Goal: Information Seeking & Learning: Learn about a topic

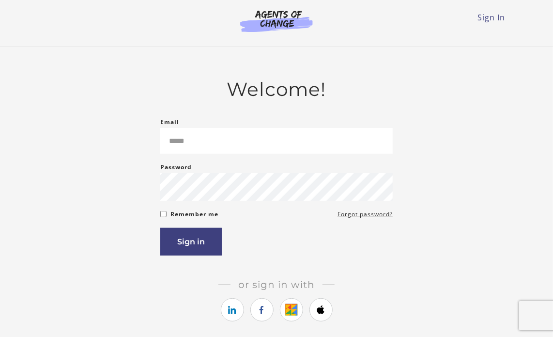
click at [308, 109] on article "Welcome! Email Please enter a valid email address Password Password must be at …" at bounding box center [276, 209] width 232 height 262
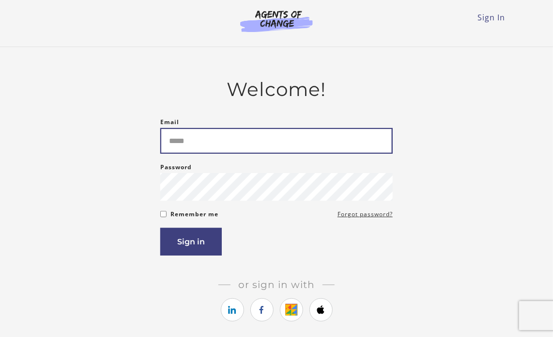
click at [303, 143] on input "Email" at bounding box center [276, 141] width 232 height 26
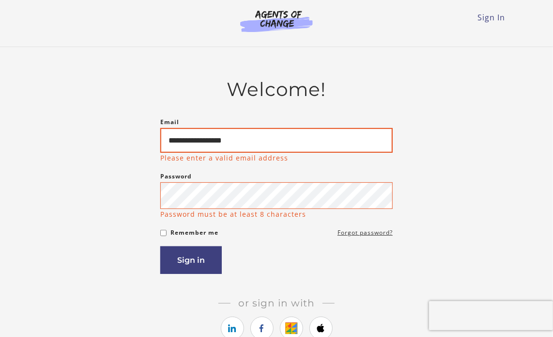
type input "**********"
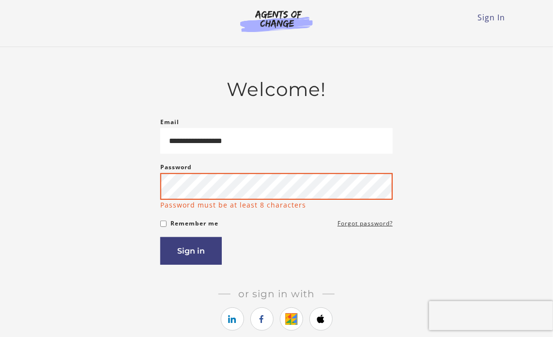
click at [160, 237] on button "Sign in" at bounding box center [191, 251] width 62 height 28
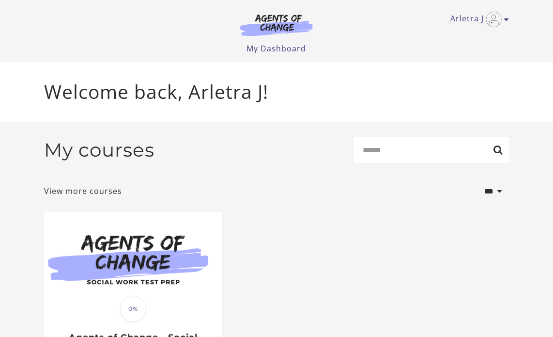
click at [318, 195] on div "**********" at bounding box center [276, 191] width 465 height 26
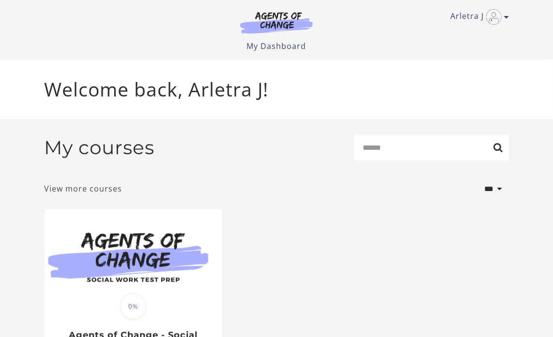
scroll to position [97, 0]
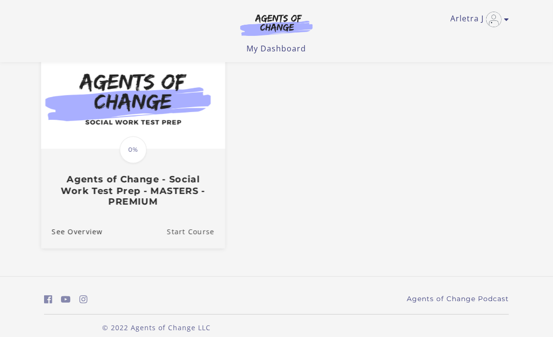
click at [178, 236] on link "Start Course" at bounding box center [196, 232] width 58 height 32
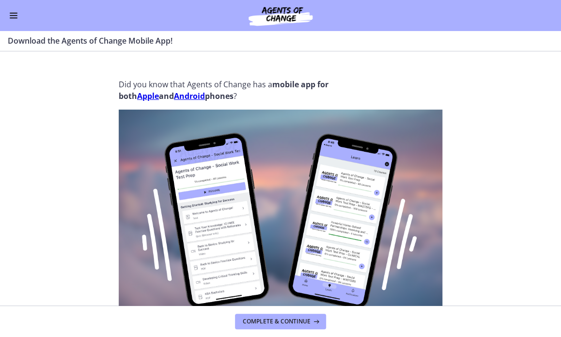
click at [142, 95] on strong "Apple" at bounding box center [148, 96] width 22 height 11
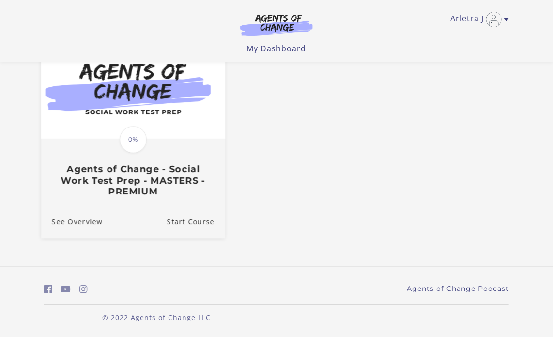
scroll to position [97, 0]
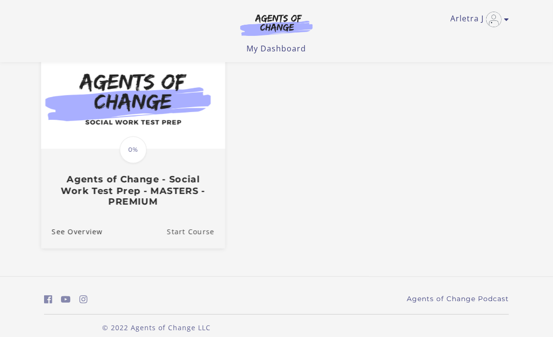
click at [186, 231] on link "Start Course" at bounding box center [196, 232] width 58 height 32
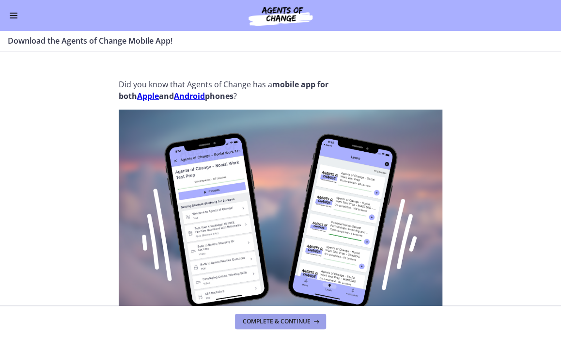
click at [311, 322] on icon at bounding box center [315, 321] width 10 height 8
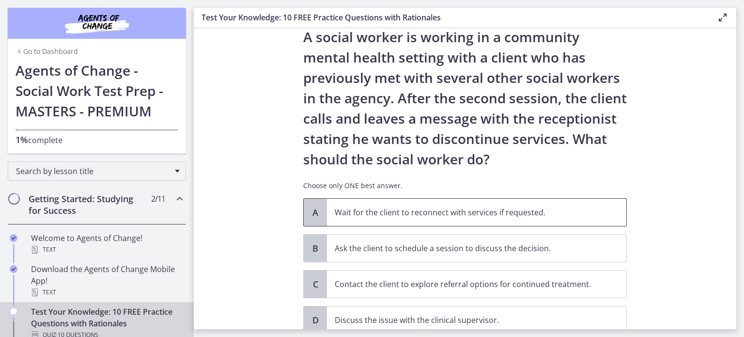
scroll to position [97, 0]
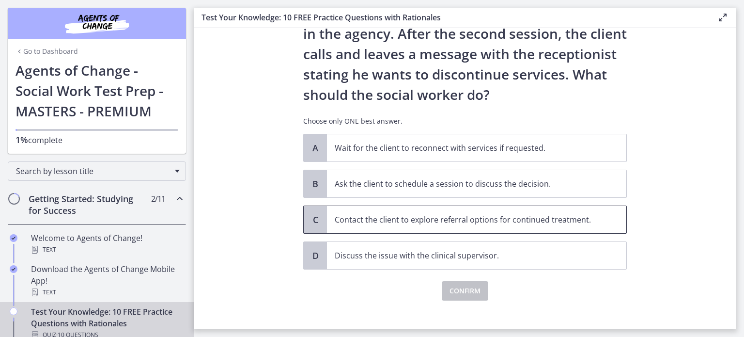
click at [394, 216] on p "Contact the client to explore referral options for continued treatment." at bounding box center [467, 220] width 264 height 12
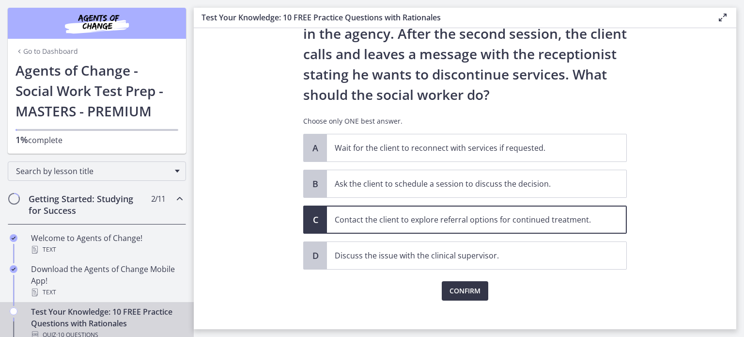
click at [447, 284] on button "Confirm" at bounding box center [465, 290] width 46 height 19
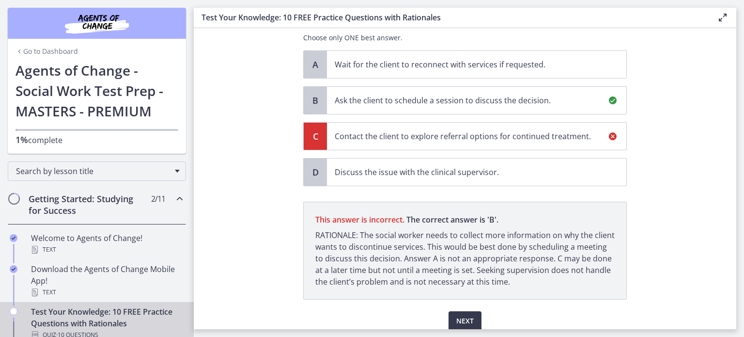
scroll to position [219, 0]
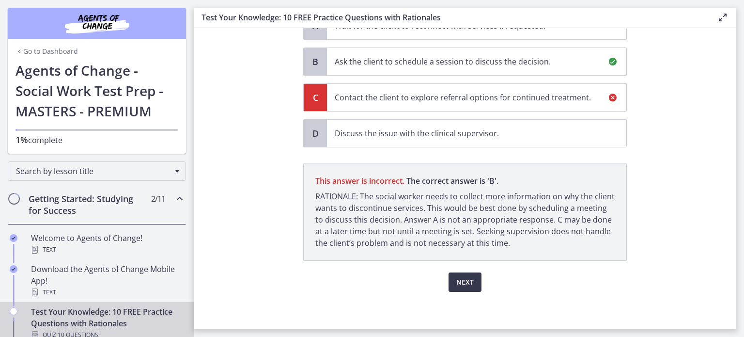
click at [416, 64] on p "Ask the client to schedule a session to discuss the decision." at bounding box center [467, 62] width 264 height 12
click at [457, 280] on span "Next" at bounding box center [464, 282] width 17 height 12
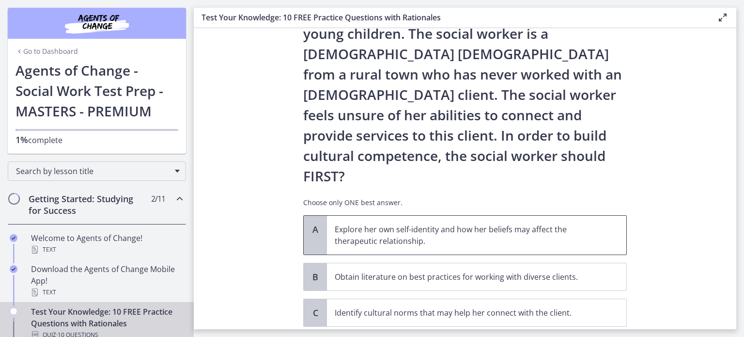
scroll to position [158, 0]
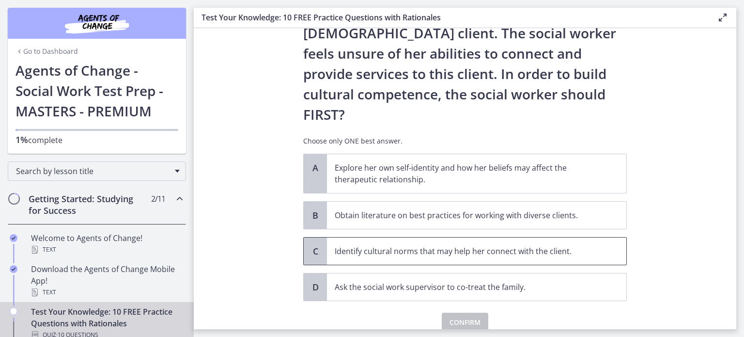
click at [389, 245] on p "Identify cultural norms that may help her connect with the client." at bounding box center [467, 251] width 264 height 12
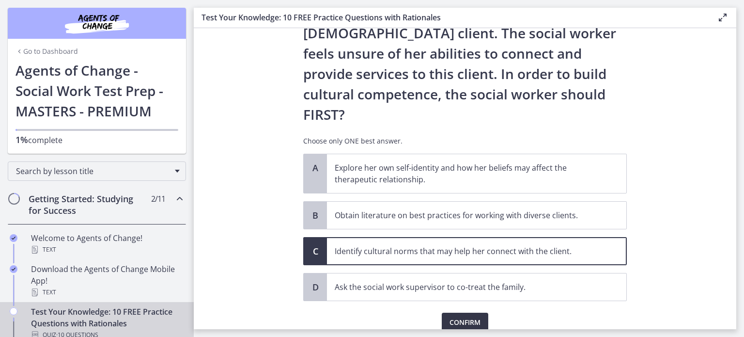
click at [462, 316] on span "Confirm" at bounding box center [464, 322] width 31 height 12
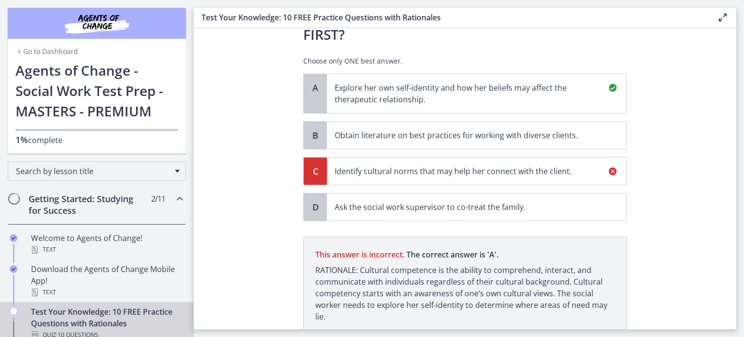
scroll to position [223, 0]
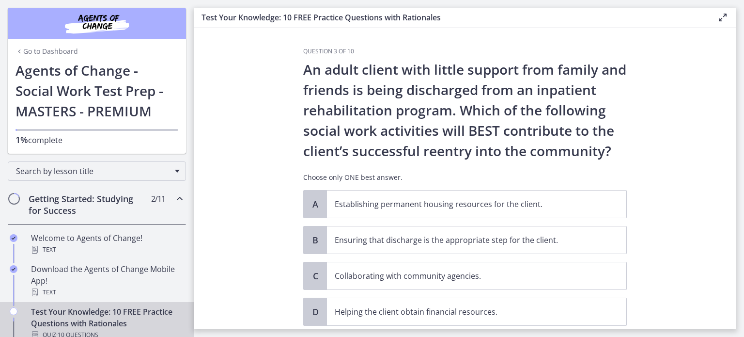
scroll to position [48, 0]
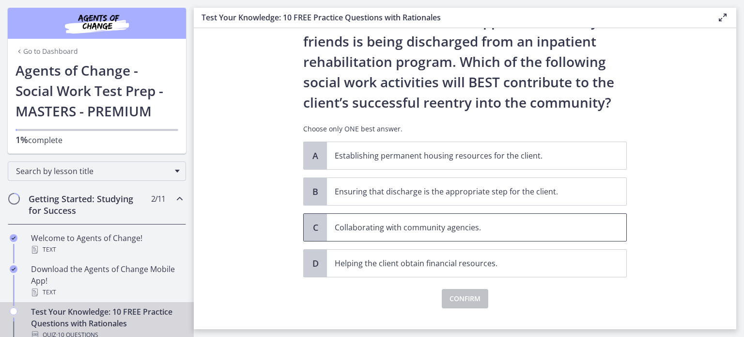
click at [370, 226] on p "Collaborating with community agencies." at bounding box center [467, 227] width 264 height 12
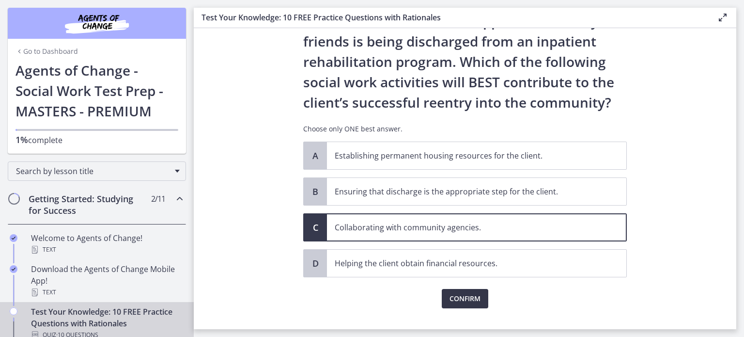
click at [470, 296] on span "Confirm" at bounding box center [464, 299] width 31 height 12
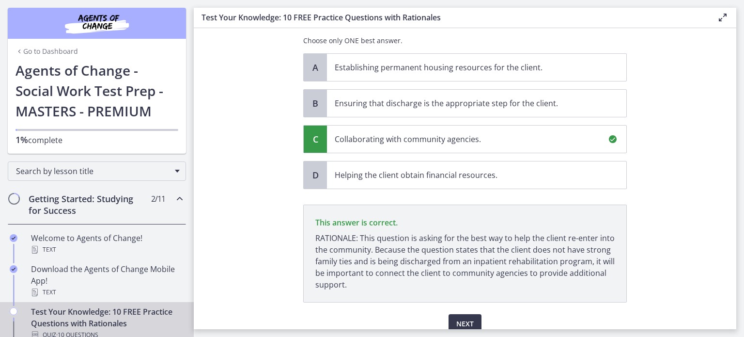
scroll to position [178, 0]
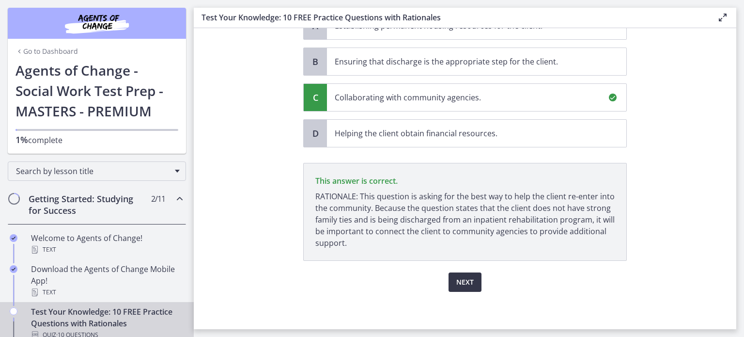
click at [463, 286] on button "Next" at bounding box center [464, 281] width 33 height 19
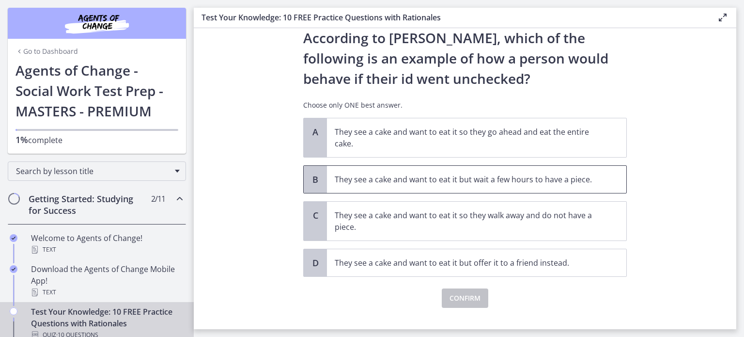
scroll to position [48, 0]
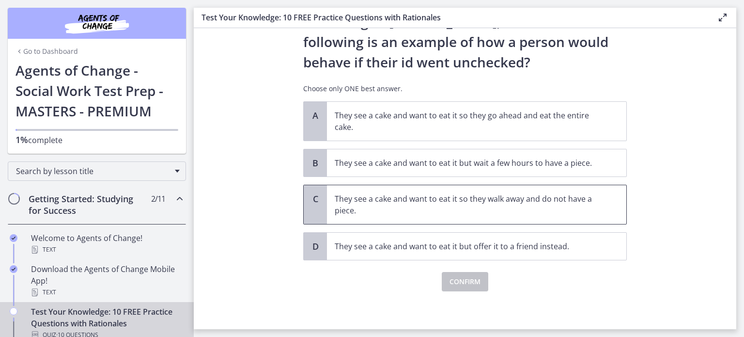
click at [393, 204] on p "They see a cake and want to eat it so they walk away and do not have a piece." at bounding box center [467, 204] width 264 height 23
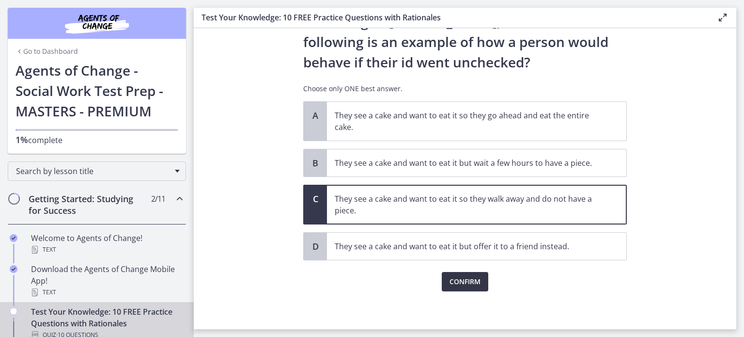
drag, startPoint x: 423, startPoint y: 261, endPoint x: 456, endPoint y: 278, distance: 36.8
click at [453, 277] on div "Confirm" at bounding box center [465, 275] width 324 height 31
click at [457, 279] on span "Confirm" at bounding box center [464, 282] width 31 height 12
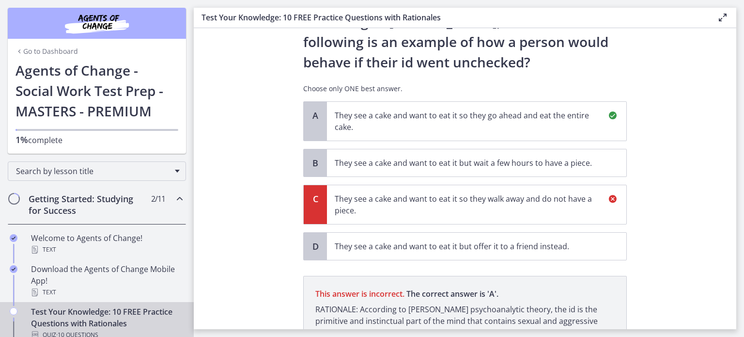
scroll to position [149, 0]
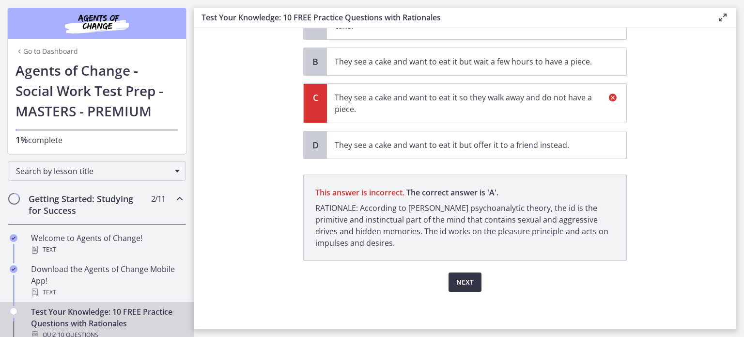
click at [459, 277] on span "Next" at bounding box center [464, 282] width 17 height 12
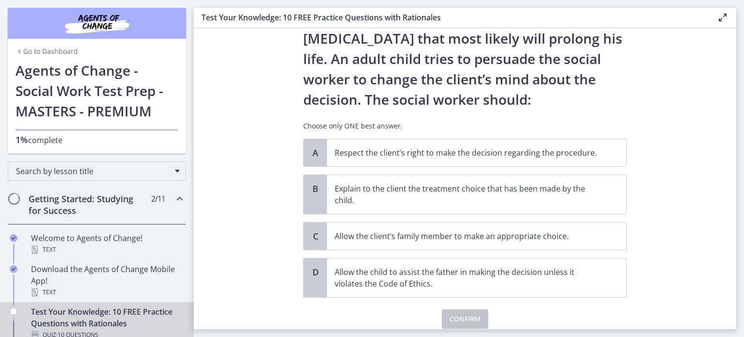
scroll to position [97, 0]
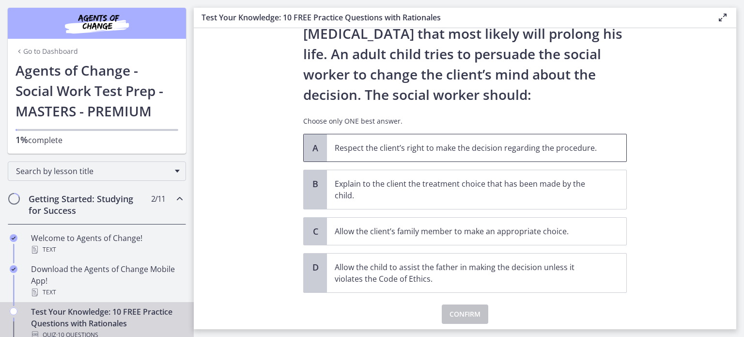
click at [381, 157] on span "Respect the client’s right to make the decision regarding the procedure." at bounding box center [476, 147] width 299 height 27
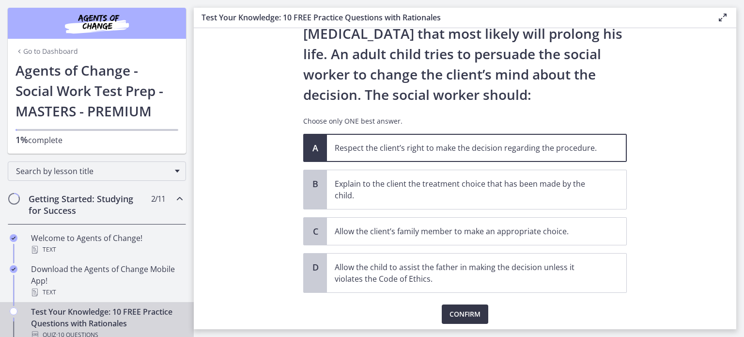
click at [449, 308] on span "Confirm" at bounding box center [464, 314] width 31 height 12
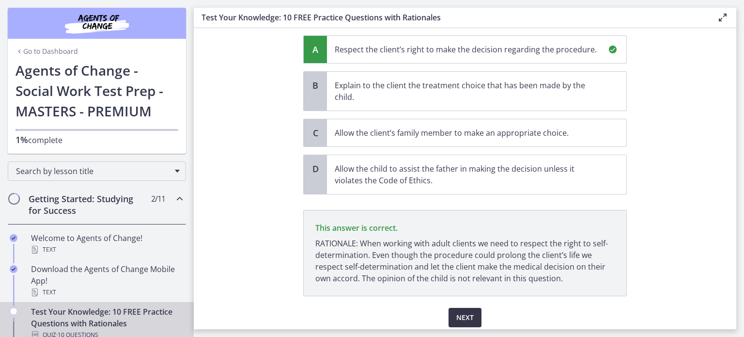
scroll to position [231, 0]
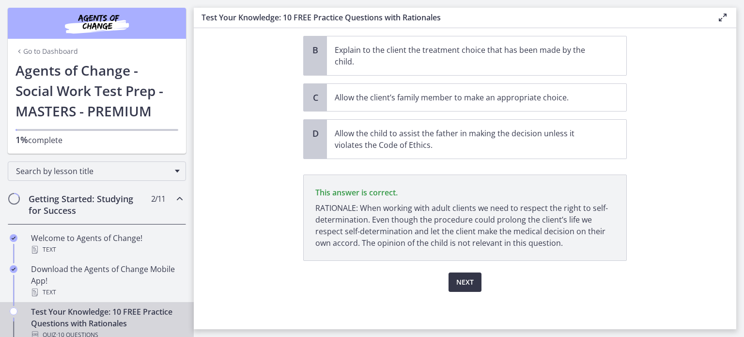
click at [458, 288] on button "Next" at bounding box center [464, 281] width 33 height 19
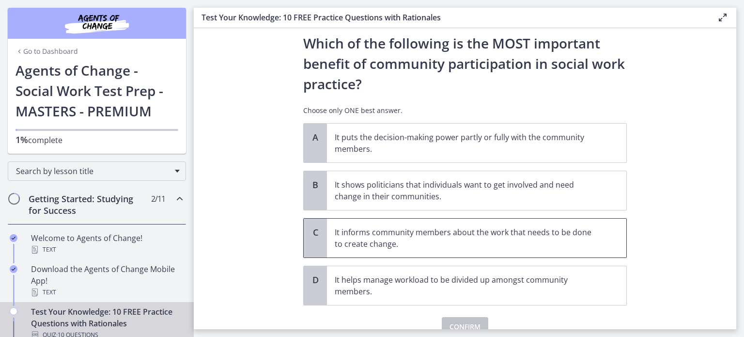
scroll to position [48, 0]
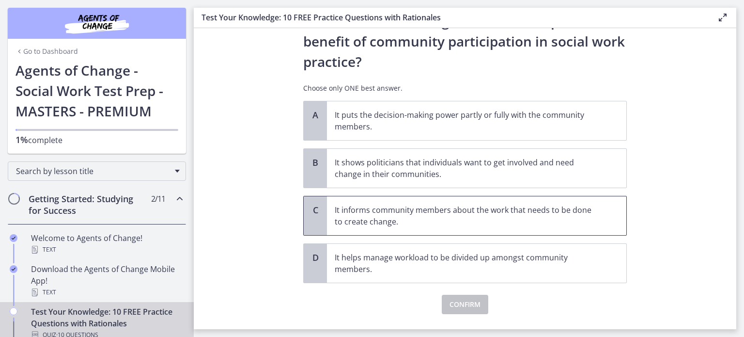
click at [354, 221] on p "It informs community members about the work that needs to be done to create cha…" at bounding box center [467, 215] width 264 height 23
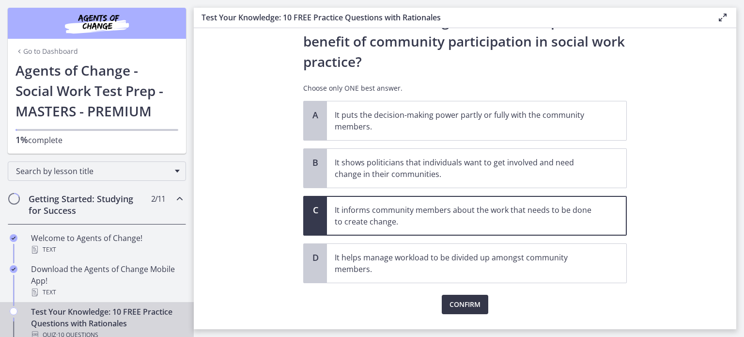
click at [449, 302] on span "Confirm" at bounding box center [464, 304] width 31 height 12
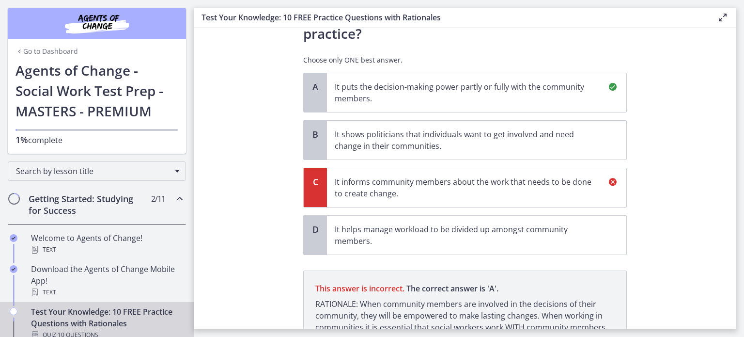
scroll to position [76, 0]
click at [399, 89] on p "It puts the decision-making power partly or fully with the community members." at bounding box center [467, 93] width 264 height 23
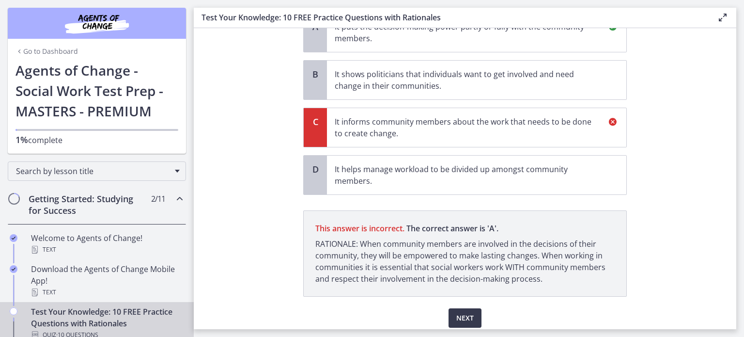
scroll to position [172, 0]
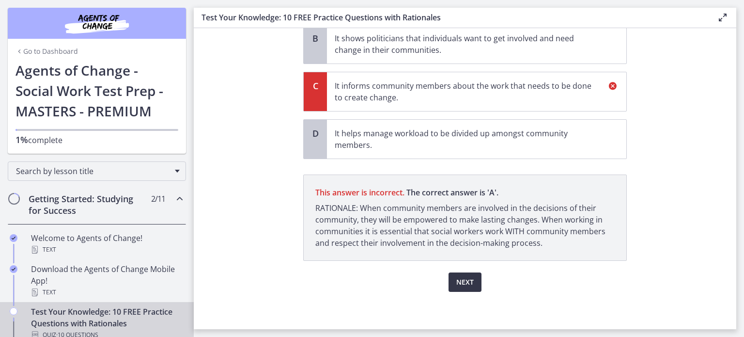
click at [459, 286] on span "Next" at bounding box center [464, 282] width 17 height 12
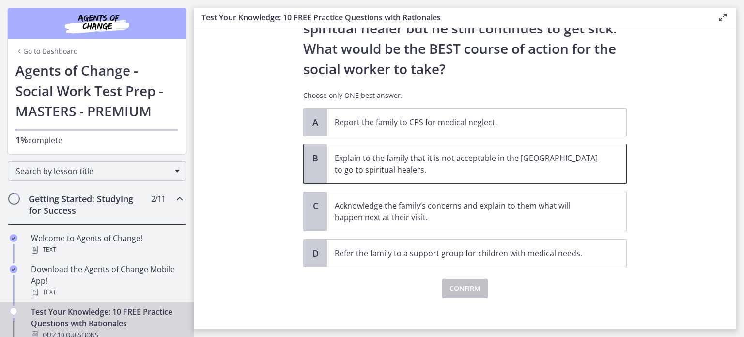
scroll to position [211, 0]
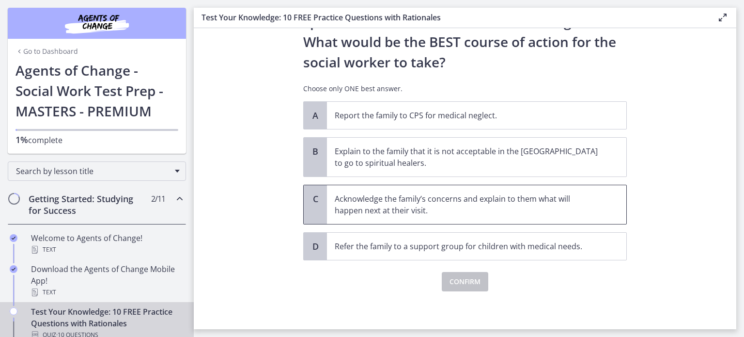
click at [400, 196] on p "Acknowledge the family’s concerns and explain to them what will happen next at …" at bounding box center [467, 204] width 264 height 23
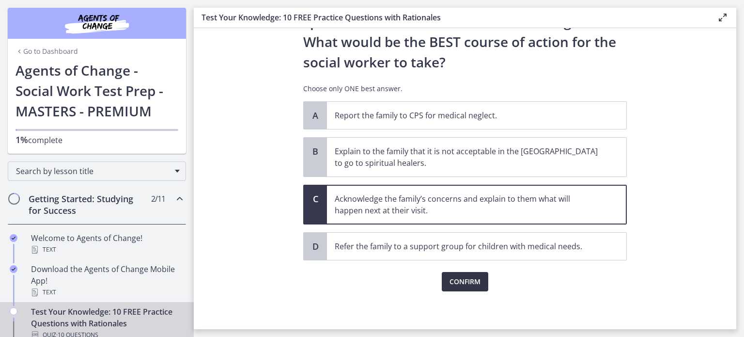
click at [444, 278] on button "Confirm" at bounding box center [465, 281] width 46 height 19
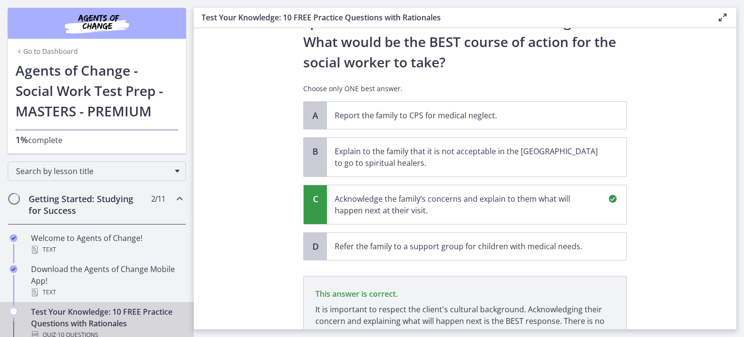
scroll to position [324, 0]
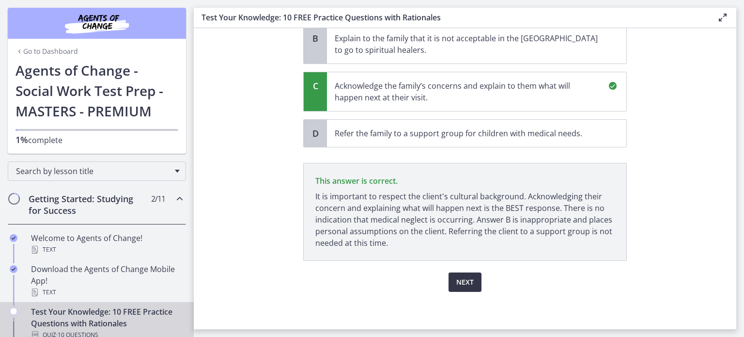
click at [456, 277] on span "Next" at bounding box center [464, 282] width 17 height 12
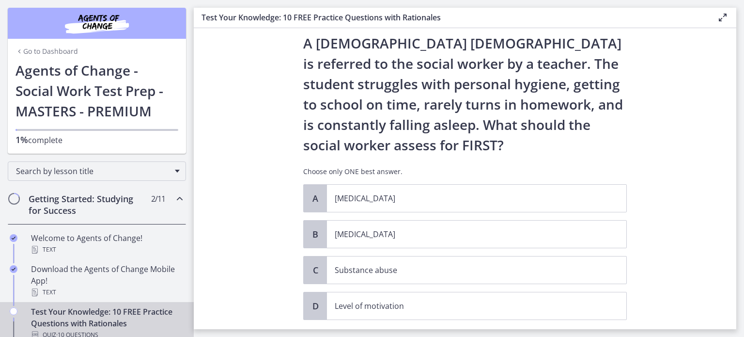
scroll to position [48, 0]
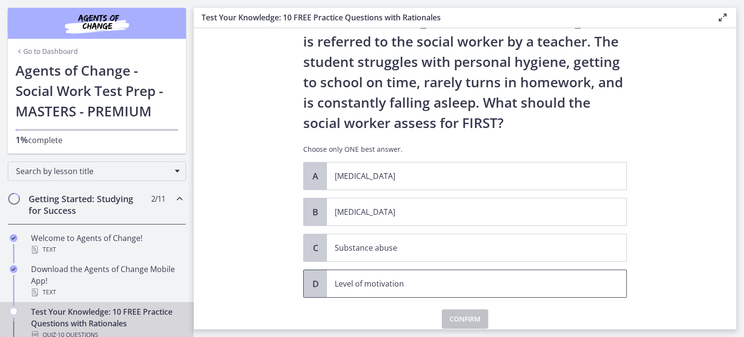
click at [386, 282] on p "Level of motivation" at bounding box center [467, 283] width 264 height 12
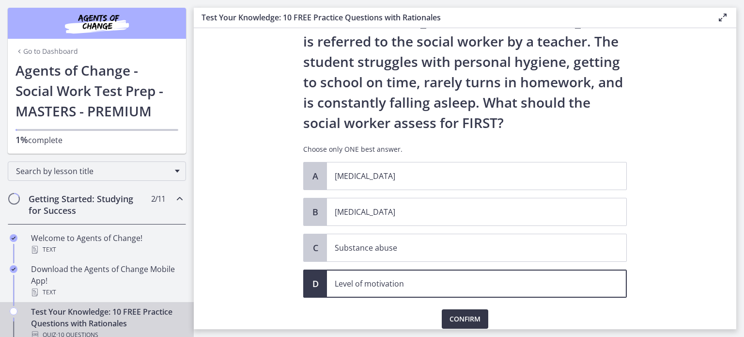
click at [467, 324] on button "Confirm" at bounding box center [465, 318] width 46 height 19
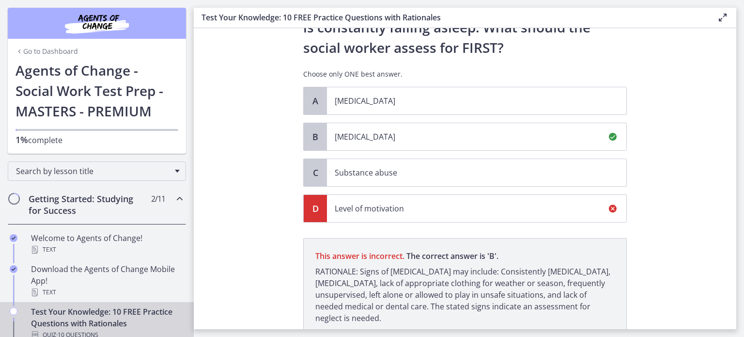
scroll to position [102, 0]
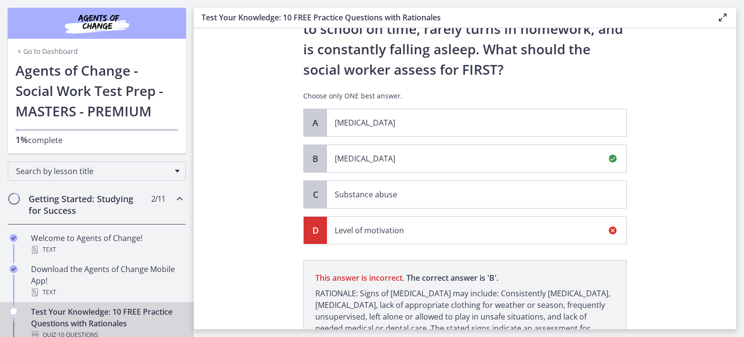
click at [426, 153] on p "[MEDICAL_DATA]" at bounding box center [467, 159] width 264 height 12
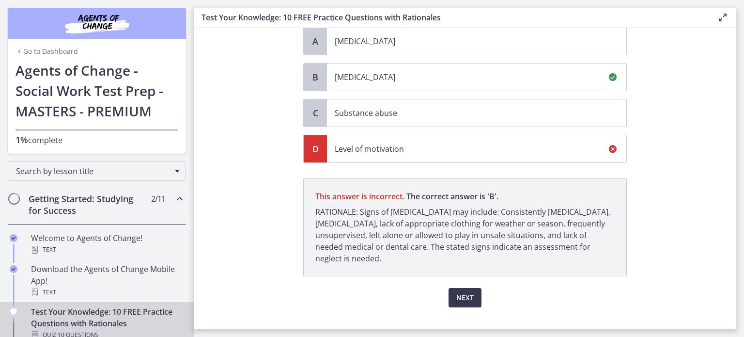
scroll to position [199, 0]
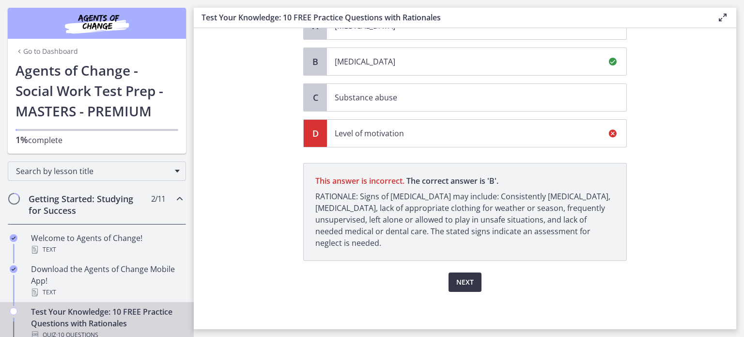
click at [462, 281] on span "Next" at bounding box center [464, 282] width 17 height 12
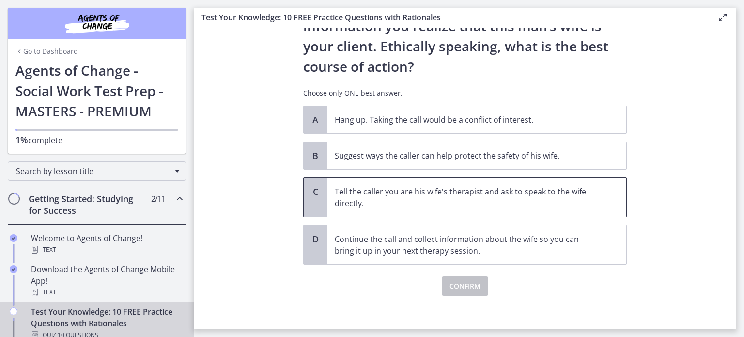
scroll to position [149, 0]
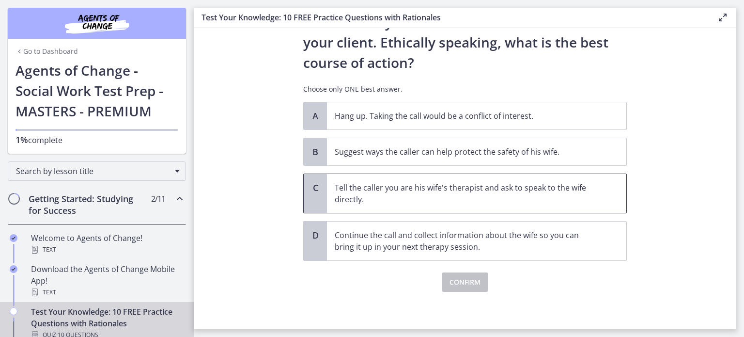
click at [388, 199] on p "Tell the caller you are his wife's therapist and ask to speak to the wife direc…" at bounding box center [467, 193] width 264 height 23
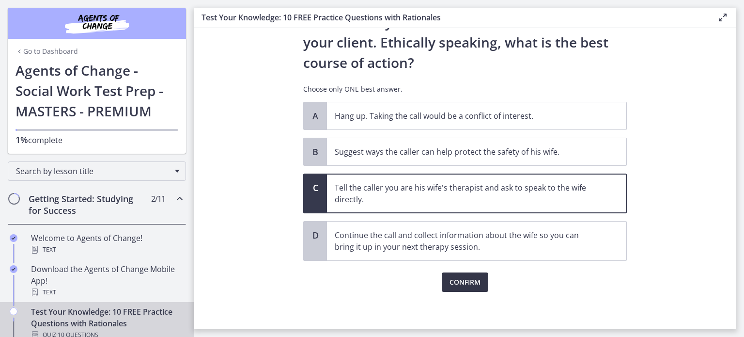
click at [460, 285] on span "Confirm" at bounding box center [464, 282] width 31 height 12
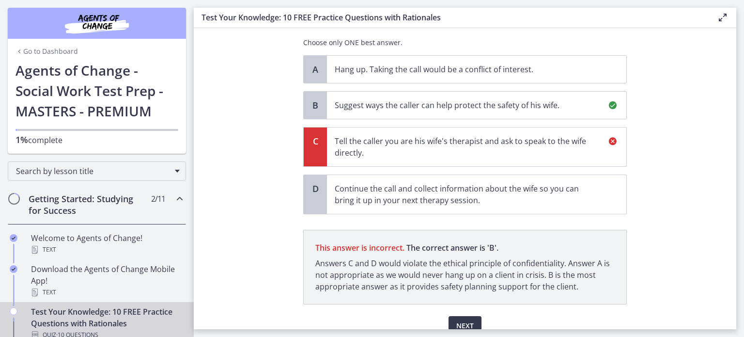
scroll to position [239, 0]
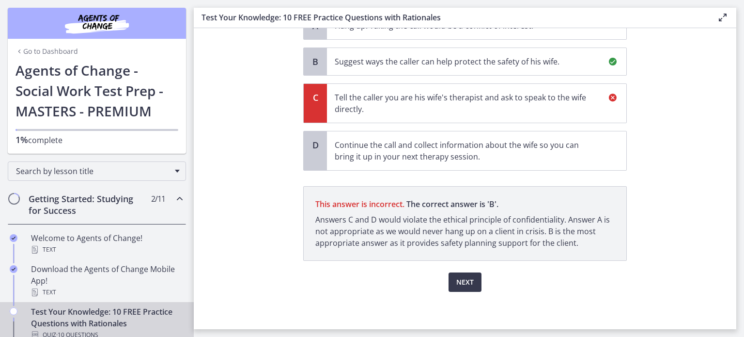
click at [416, 62] on p "Suggest ways the caller can help protect the safety of his wife." at bounding box center [467, 62] width 264 height 12
click at [458, 286] on button "Next" at bounding box center [464, 281] width 33 height 19
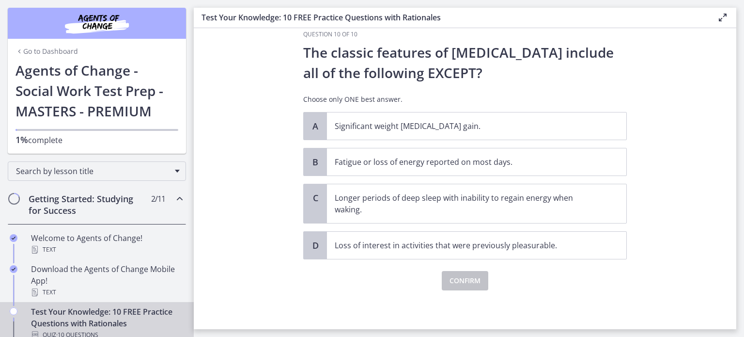
scroll to position [0, 0]
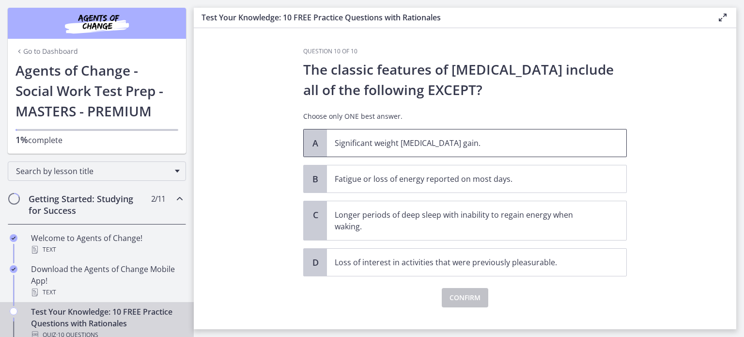
click at [416, 151] on span "Significant weight [MEDICAL_DATA] gain." at bounding box center [476, 142] width 299 height 27
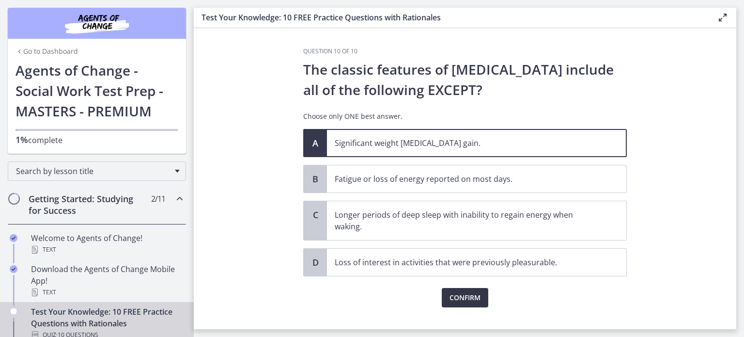
click at [463, 290] on button "Confirm" at bounding box center [465, 297] width 46 height 19
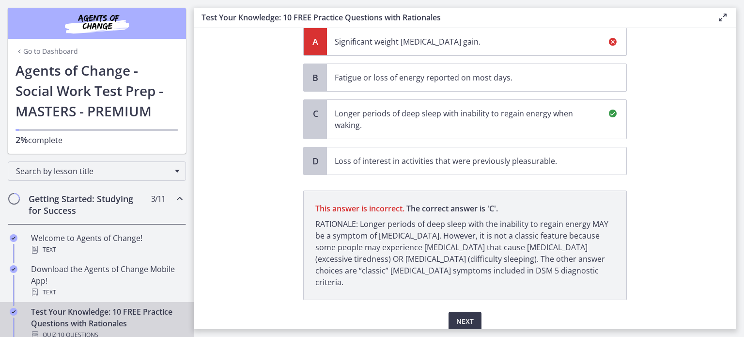
scroll to position [129, 0]
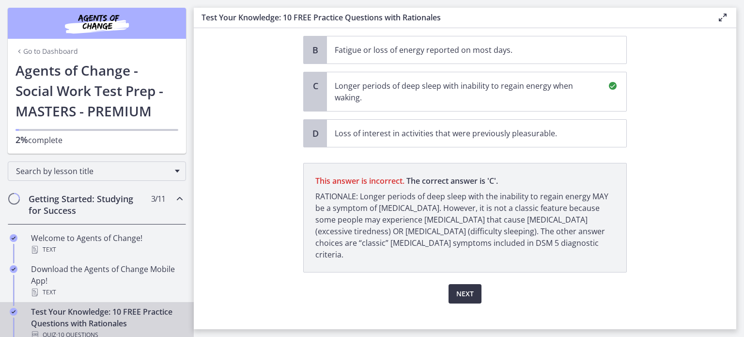
click at [465, 288] on span "Next" at bounding box center [464, 294] width 17 height 12
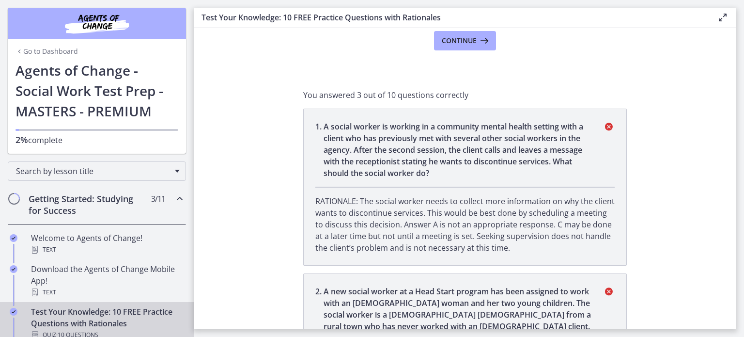
scroll to position [0, 0]
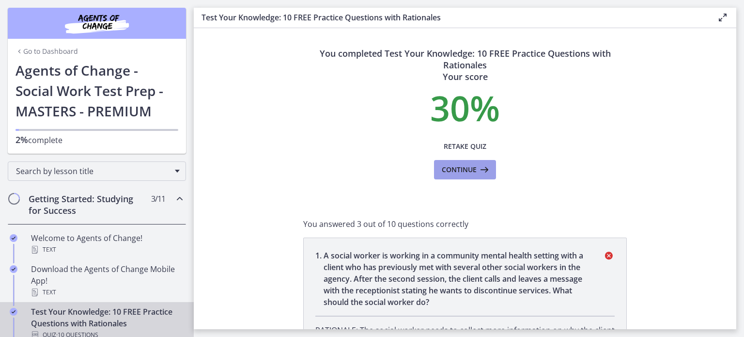
click at [461, 175] on span "Continue" at bounding box center [459, 170] width 35 height 12
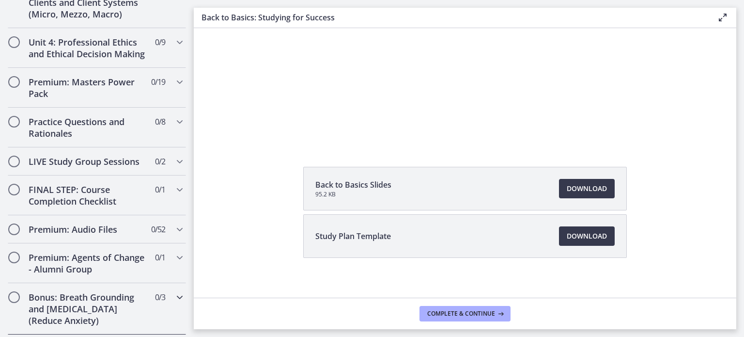
scroll to position [640, 0]
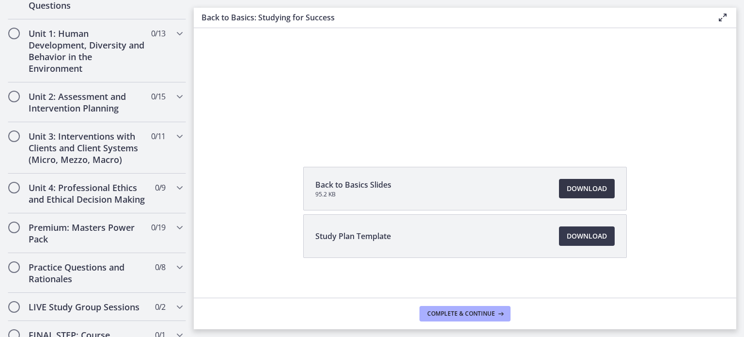
click at [560, 186] on span "Download Opens in a new window" at bounding box center [587, 189] width 40 height 12
click at [560, 232] on span "Download Opens in a new window" at bounding box center [587, 236] width 40 height 12
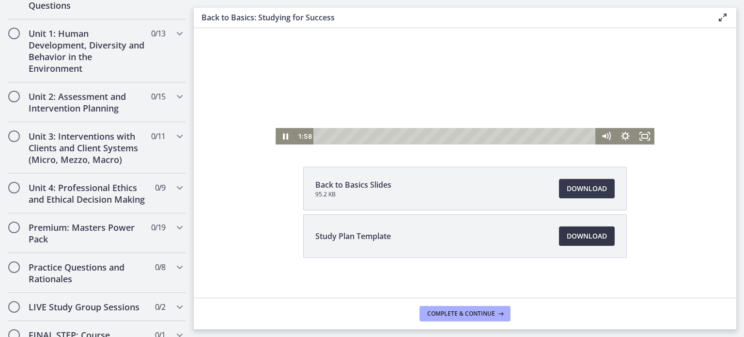
scroll to position [0, 0]
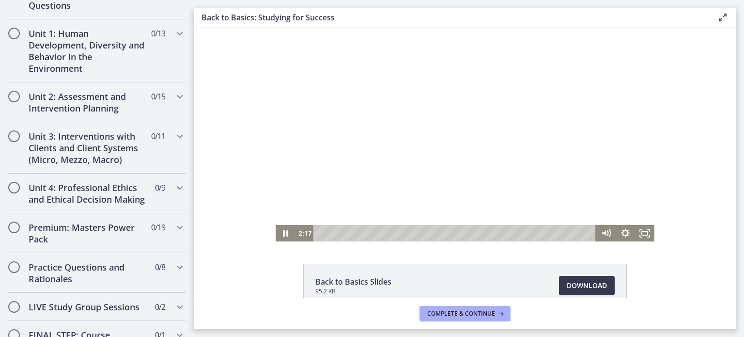
click at [409, 94] on div at bounding box center [465, 134] width 379 height 213
drag, startPoint x: 474, startPoint y: 101, endPoint x: 377, endPoint y: 98, distance: 96.9
click at [377, 98] on div at bounding box center [465, 134] width 379 height 213
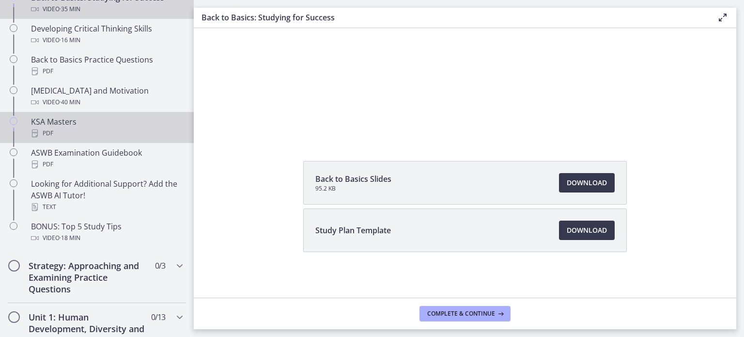
scroll to position [301, 0]
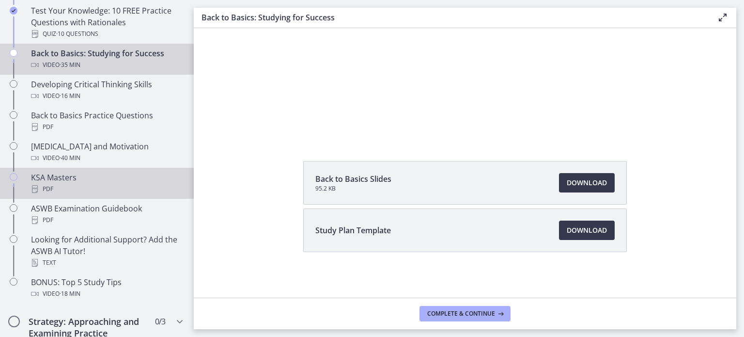
click at [108, 181] on div "KSA Masters PDF" at bounding box center [106, 182] width 151 height 23
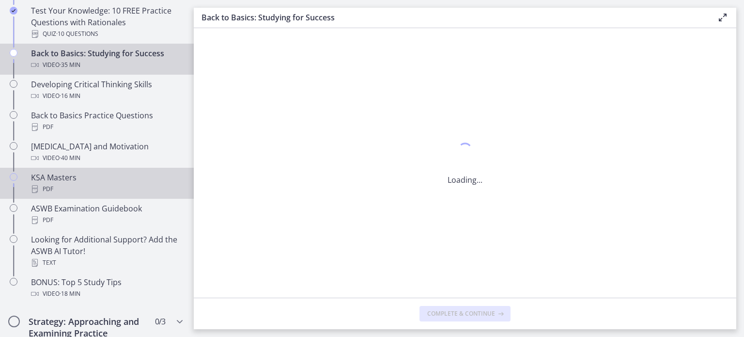
scroll to position [0, 0]
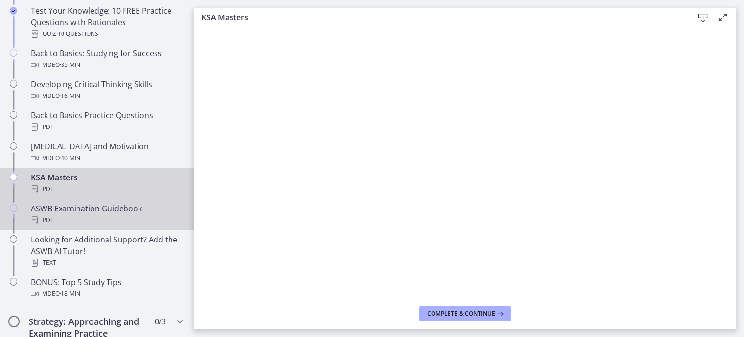
click at [67, 214] on div "ASWB Examination Guidebook PDF" at bounding box center [106, 213] width 151 height 23
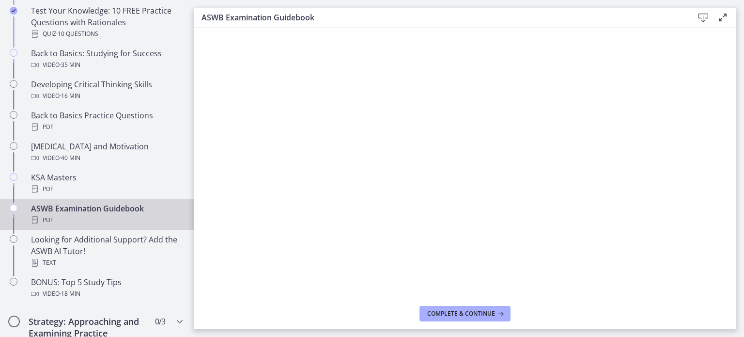
click at [560, 15] on div "Download Enable fullscreen" at bounding box center [709, 18] width 39 height 12
click at [560, 18] on icon at bounding box center [703, 18] width 12 height 12
